Goal: Navigation & Orientation: Find specific page/section

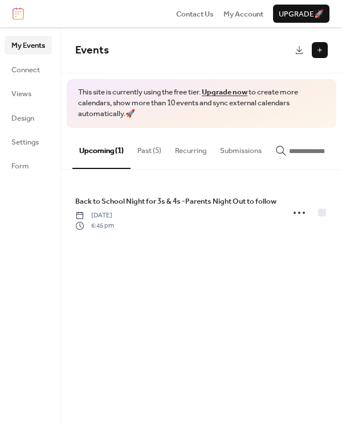
click at [16, 10] on img at bounding box center [18, 13] width 11 height 13
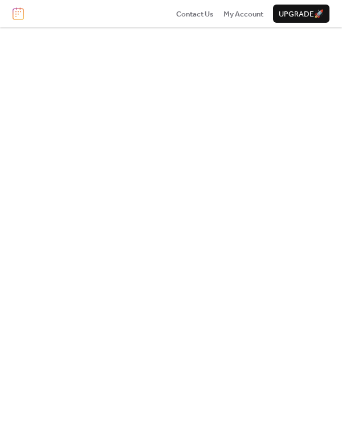
click at [16, 13] on img at bounding box center [18, 13] width 11 height 13
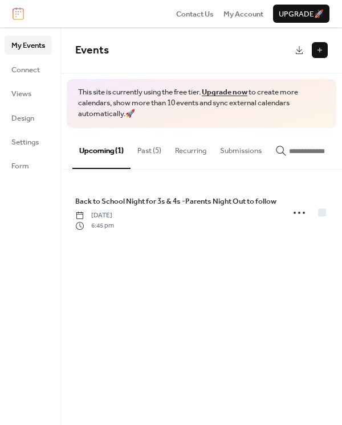
click at [138, 150] on button "Past (5)" at bounding box center [149, 148] width 38 height 40
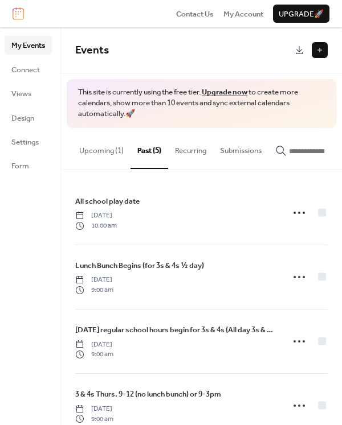
click at [109, 150] on button "Upcoming (1)" at bounding box center [101, 148] width 58 height 40
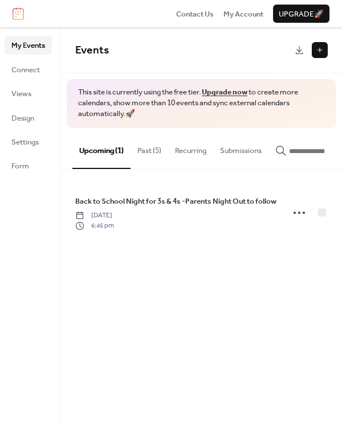
click at [320, 48] on button at bounding box center [319, 50] width 16 height 16
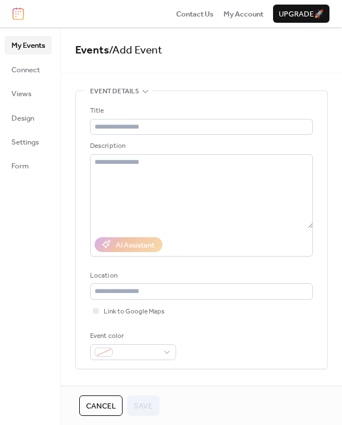
click at [100, 404] on span "Cancel" at bounding box center [101, 406] width 30 height 11
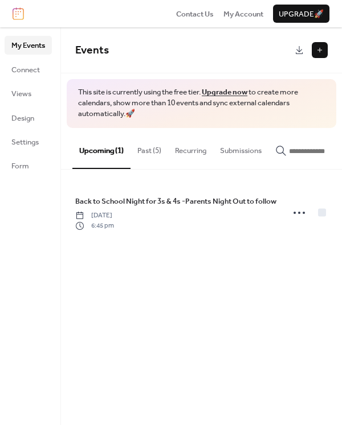
click at [23, 50] on span "My Events" at bounding box center [28, 45] width 34 height 11
click at [17, 14] on img at bounding box center [18, 13] width 11 height 13
